Goal: Task Accomplishment & Management: Use online tool/utility

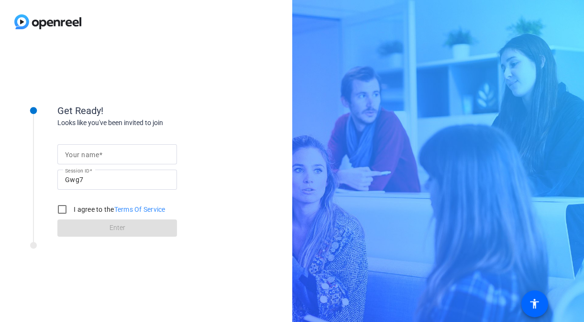
click at [110, 150] on input "Your name" at bounding box center [117, 153] width 104 height 11
type input "[PERSON_NAME]"
click at [60, 207] on input "I agree to the Terms Of Service" at bounding box center [62, 209] width 19 height 19
checkbox input "true"
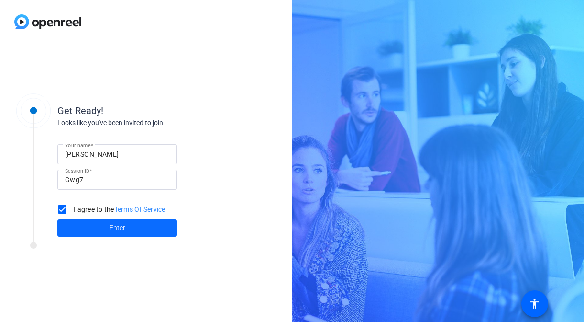
click at [85, 227] on span at bounding box center [117, 227] width 120 height 23
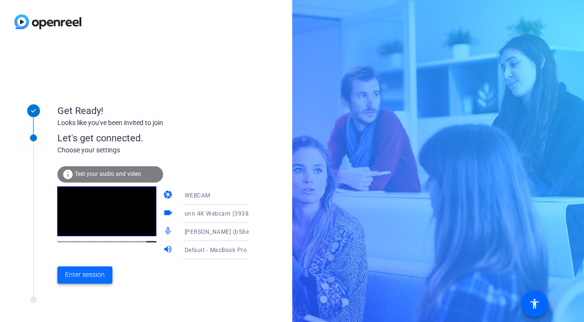
click at [73, 278] on span "Enter session" at bounding box center [85, 275] width 40 height 10
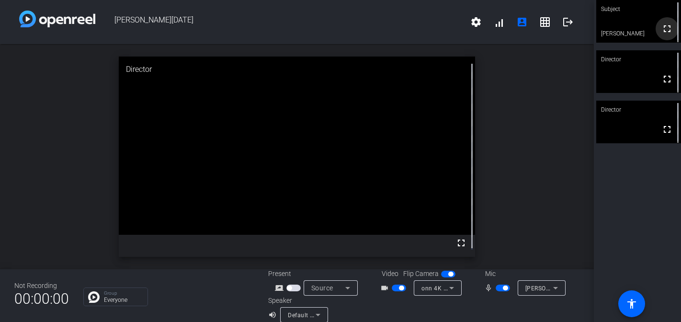
click at [584, 31] on mat-icon "fullscreen" at bounding box center [666, 28] width 11 height 11
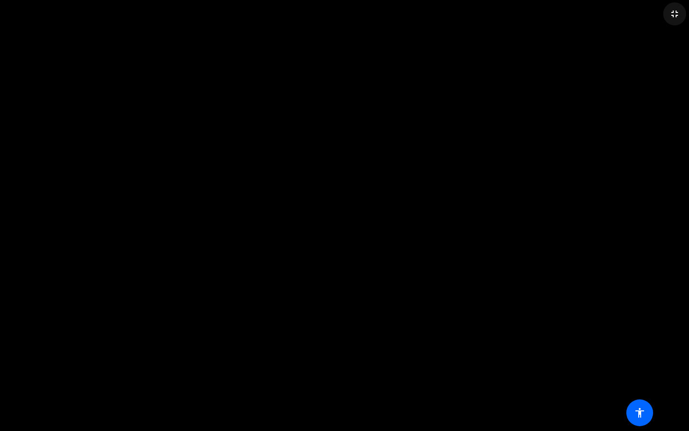
click at [584, 12] on mat-icon "fullscreen_exit" at bounding box center [674, 13] width 11 height 11
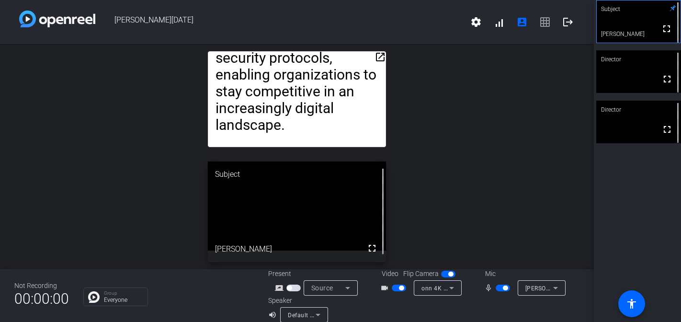
click at [312, 231] on video at bounding box center [297, 205] width 178 height 89
click at [584, 17] on div "Subject" at bounding box center [638, 9] width 85 height 18
click at [584, 20] on video at bounding box center [638, 21] width 84 height 42
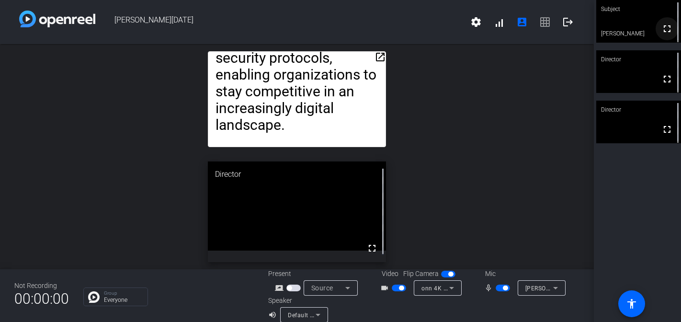
click at [584, 27] on mat-icon "fullscreen" at bounding box center [666, 28] width 11 height 11
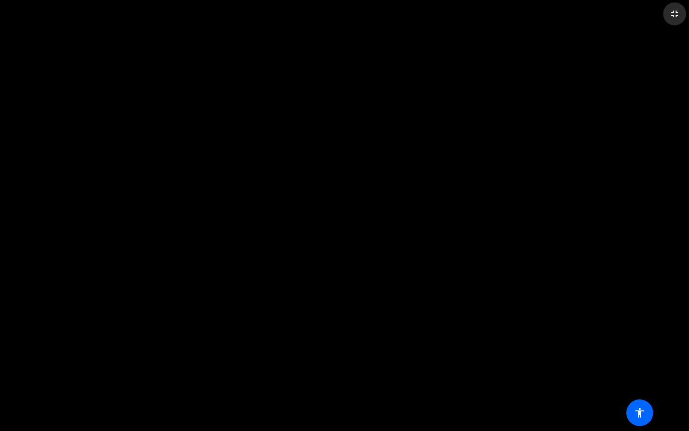
click at [584, 13] on mat-icon "fullscreen_exit" at bounding box center [674, 13] width 11 height 11
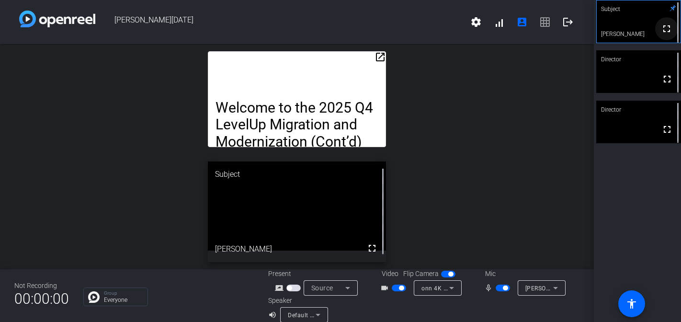
click at [584, 34] on mat-icon "fullscreen" at bounding box center [666, 28] width 11 height 11
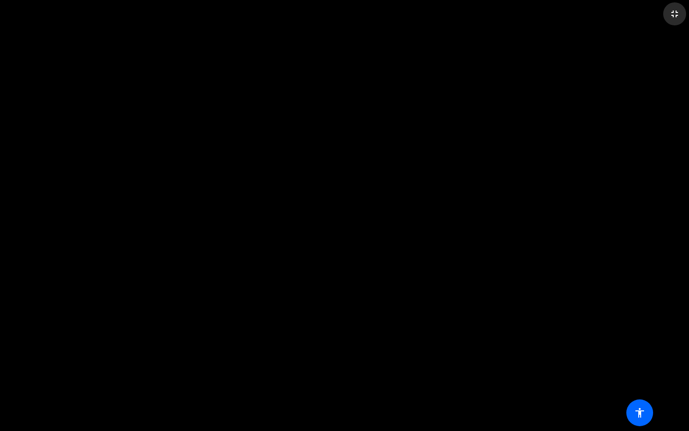
click at [584, 14] on mat-icon "fullscreen_exit" at bounding box center [674, 13] width 11 height 11
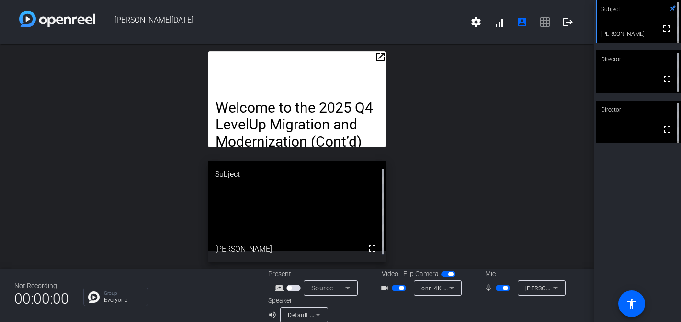
click at [374, 57] on mat-icon "open_in_new" at bounding box center [379, 56] width 11 height 11
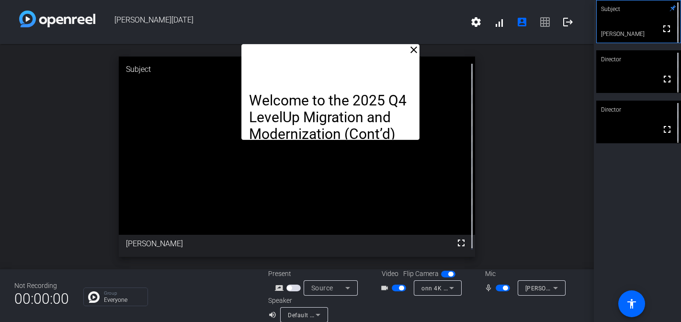
drag, startPoint x: 316, startPoint y: 58, endPoint x: 344, endPoint y: 7, distance: 58.5
click at [344, 7] on div "[PERSON_NAME] [DATE] settings signal_cellular_alt account_box grid_on logout cl…" at bounding box center [297, 161] width 594 height 322
click at [410, 50] on mat-icon "close" at bounding box center [413, 49] width 11 height 11
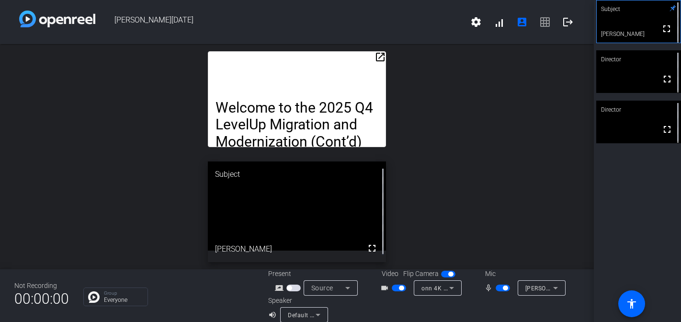
click at [376, 56] on mat-icon "open_in_new" at bounding box center [379, 56] width 11 height 11
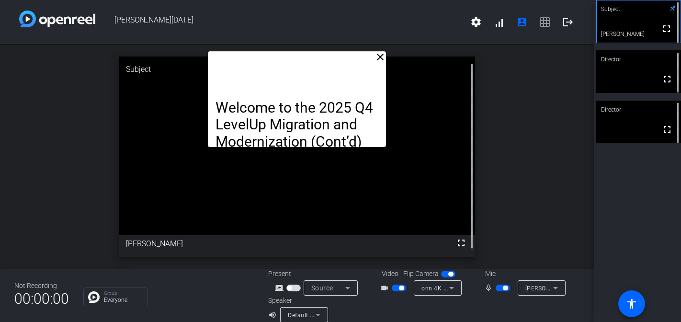
click at [376, 56] on mat-icon "close" at bounding box center [379, 56] width 11 height 11
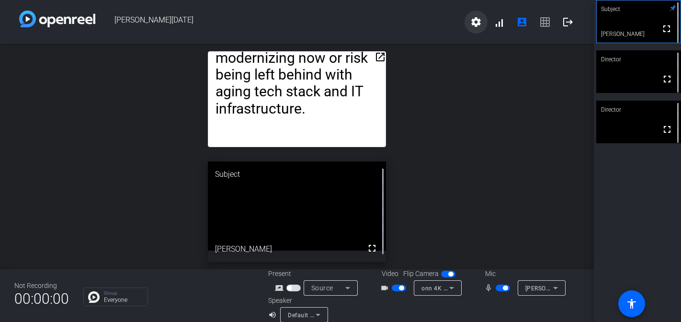
click at [472, 23] on mat-icon "settings" at bounding box center [475, 21] width 11 height 11
click at [498, 111] on div at bounding box center [340, 161] width 681 height 322
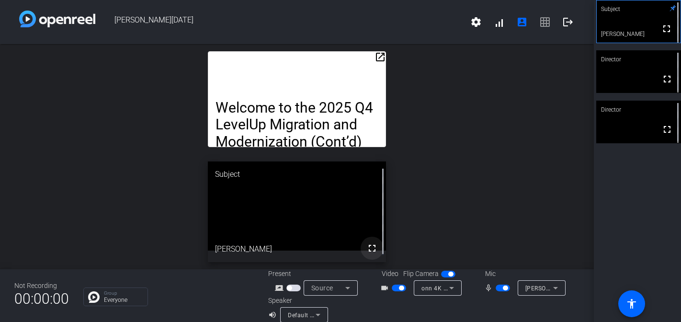
click at [366, 244] on mat-icon "fullscreen" at bounding box center [371, 247] width 11 height 11
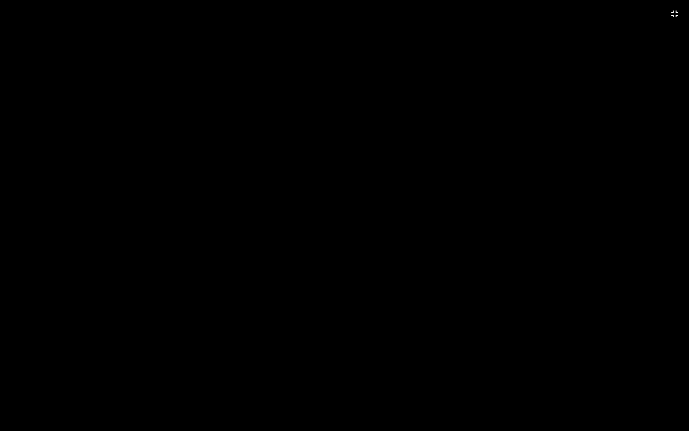
drag, startPoint x: 676, startPoint y: 11, endPoint x: 676, endPoint y: 384, distance: 373.9
click at [584, 11] on mat-icon "fullscreen_exit" at bounding box center [674, 13] width 11 height 11
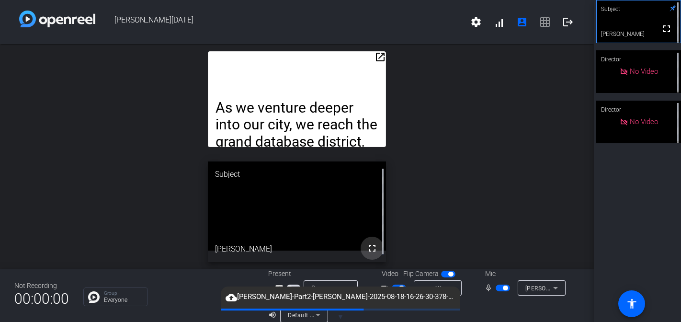
click at [366, 246] on mat-icon "fullscreen" at bounding box center [371, 247] width 11 height 11
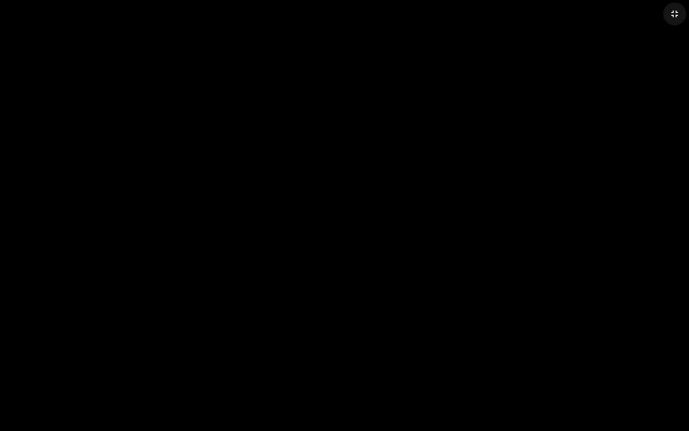
click at [584, 12] on mat-icon "fullscreen_exit" at bounding box center [674, 13] width 11 height 11
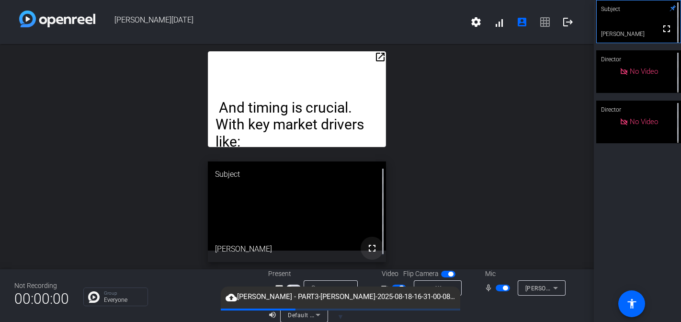
click at [371, 250] on mat-icon "fullscreen" at bounding box center [371, 247] width 11 height 11
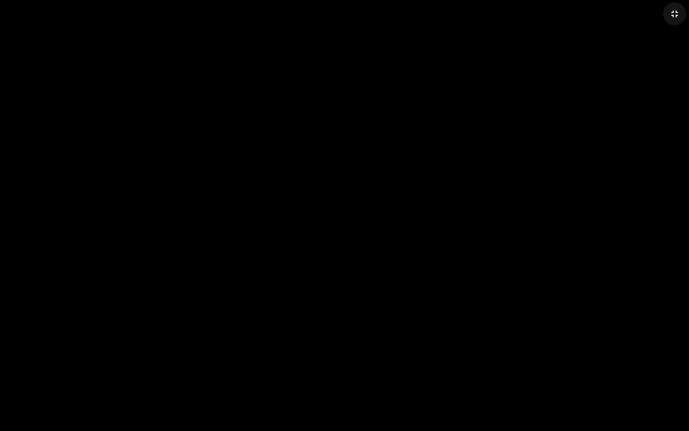
click at [584, 13] on mat-icon "fullscreen_exit" at bounding box center [674, 13] width 11 height 11
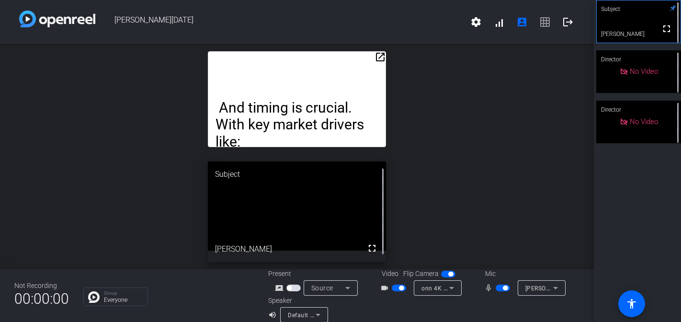
click at [495, 286] on span "button" at bounding box center [502, 287] width 14 height 7
click at [499, 286] on span "button" at bounding box center [502, 287] width 14 height 7
click at [366, 251] on mat-icon "fullscreen" at bounding box center [371, 247] width 11 height 11
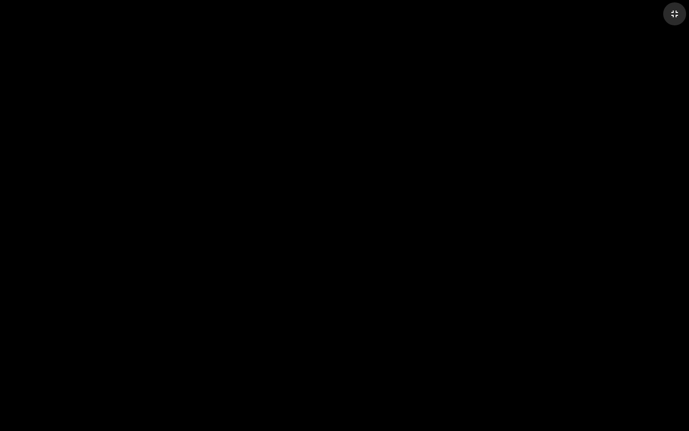
click at [584, 18] on mat-icon "fullscreen_exit" at bounding box center [674, 13] width 11 height 11
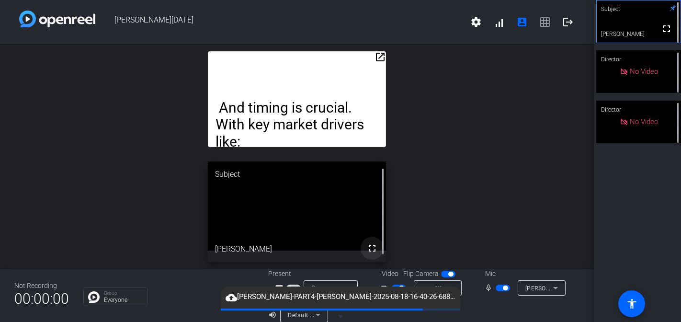
click at [370, 245] on mat-icon "fullscreen" at bounding box center [371, 247] width 11 height 11
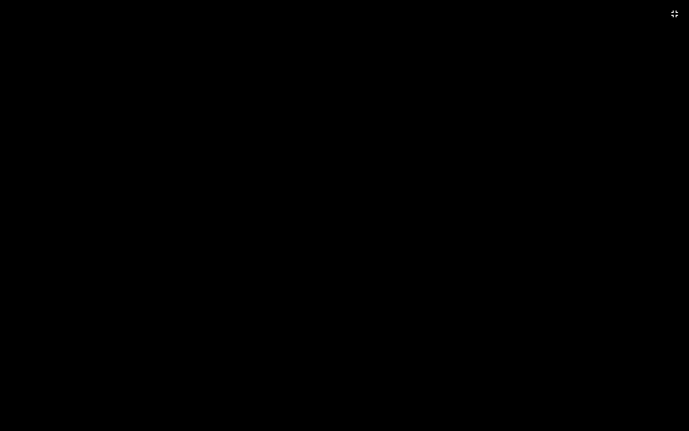
click at [584, 231] on video at bounding box center [344, 215] width 689 height 431
click at [584, 15] on mat-icon "fullscreen_exit" at bounding box center [674, 13] width 11 height 11
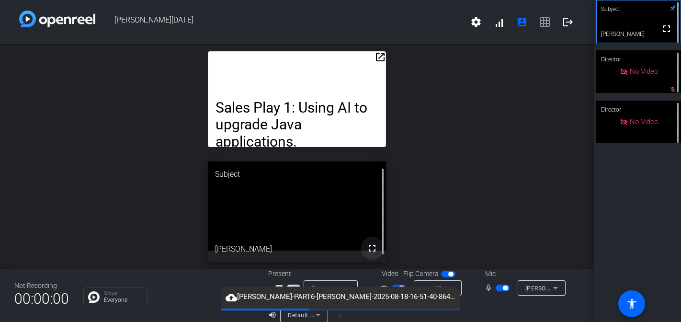
click at [369, 249] on mat-icon "fullscreen" at bounding box center [371, 247] width 11 height 11
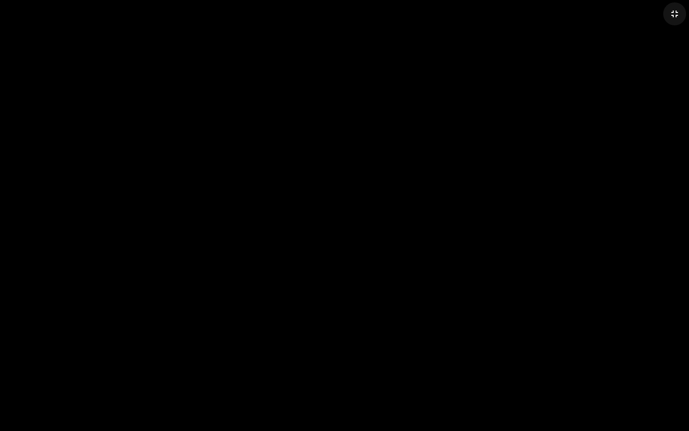
click at [584, 15] on mat-icon "fullscreen_exit" at bounding box center [674, 13] width 11 height 11
